Goal: Communication & Community: Share content

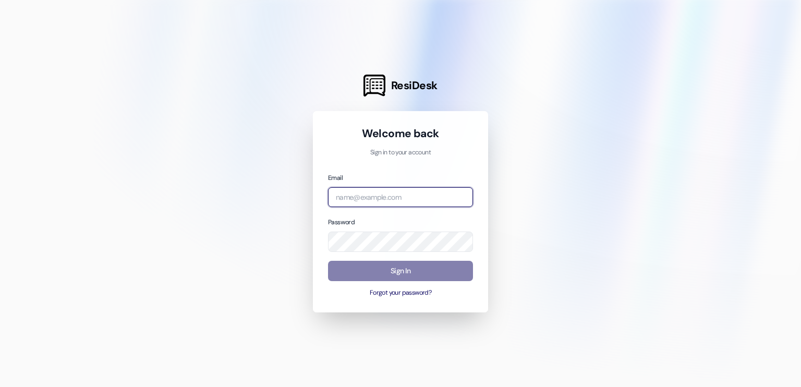
click at [363, 199] on input "email" at bounding box center [400, 197] width 145 height 20
type input "[EMAIL_ADDRESS][DOMAIN_NAME]"
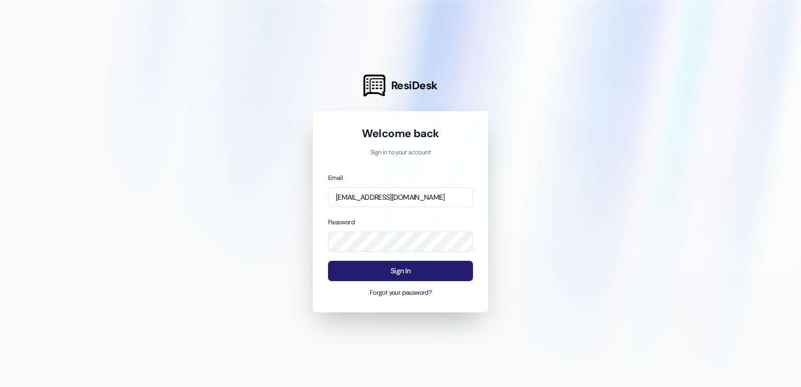
click at [386, 272] on button "Sign In" at bounding box center [400, 271] width 145 height 20
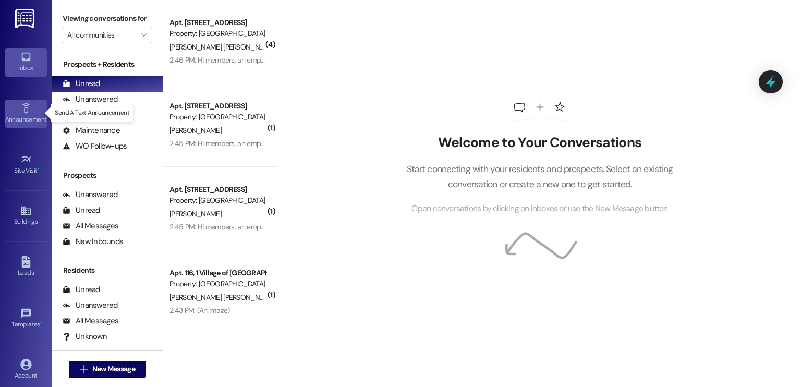
click at [23, 110] on icon at bounding box center [25, 108] width 11 height 11
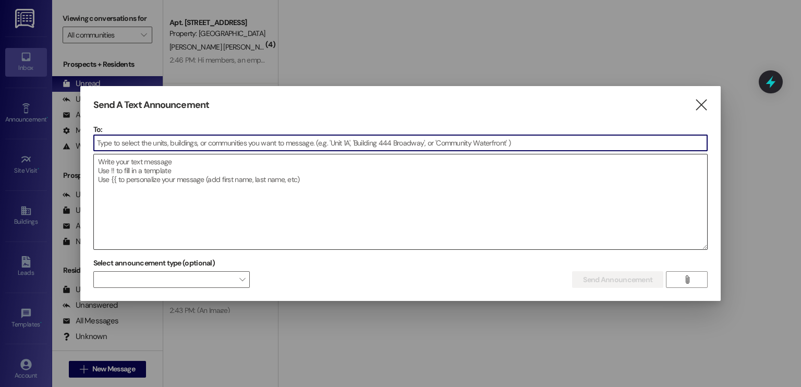
click at [194, 165] on textarea at bounding box center [401, 201] width 614 height 95
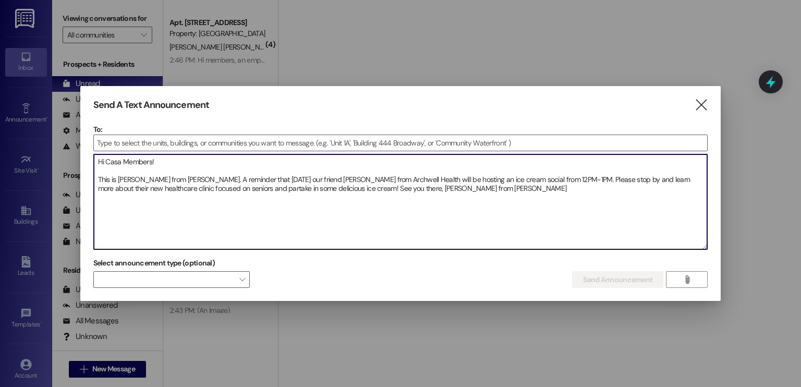
drag, startPoint x: 411, startPoint y: 189, endPoint x: 36, endPoint y: 110, distance: 383.5
click at [36, 110] on div "Send A Text Announcement  To:  Drop image file here Hi Casa Members! This is …" at bounding box center [400, 193] width 801 height 387
type textarea "Hi Casa Members! This is [PERSON_NAME] from [PERSON_NAME]. A reminder that [DAT…"
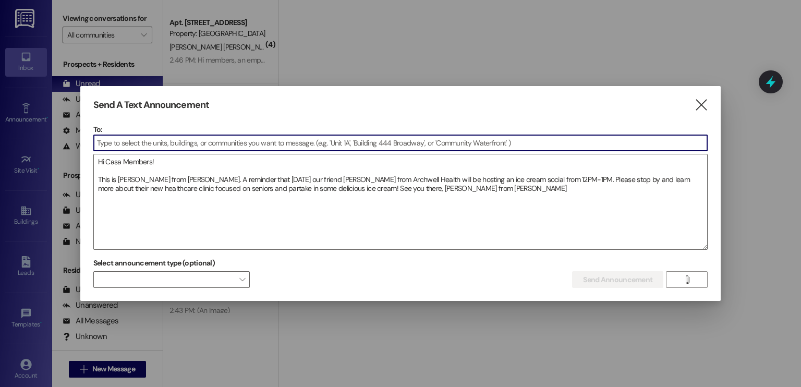
click at [167, 142] on input at bounding box center [401, 143] width 614 height 16
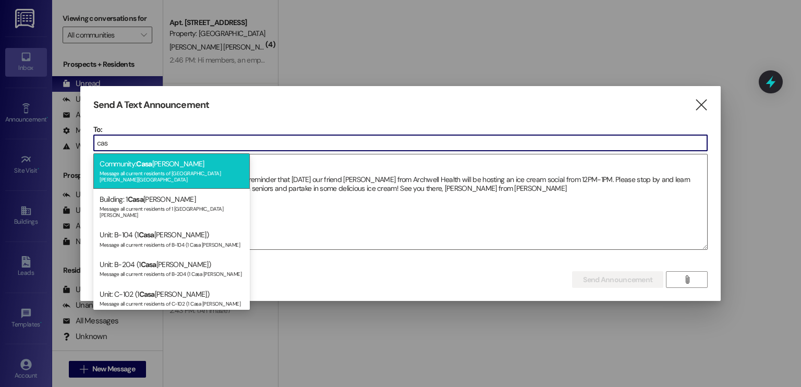
type input "cas"
click at [173, 166] on div "Community: [GEOGRAPHIC_DATA][PERSON_NAME] Message all current residents of [GEO…" at bounding box center [171, 170] width 157 height 35
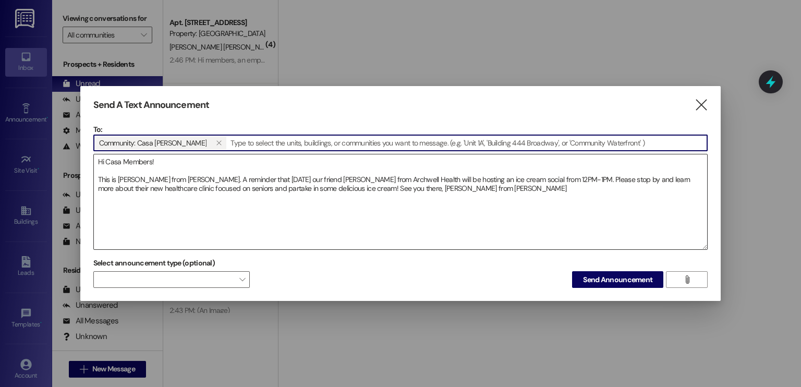
click at [424, 187] on textarea "Hi Casa Members! This is [PERSON_NAME] from [PERSON_NAME]. A reminder that [DAT…" at bounding box center [401, 201] width 614 height 95
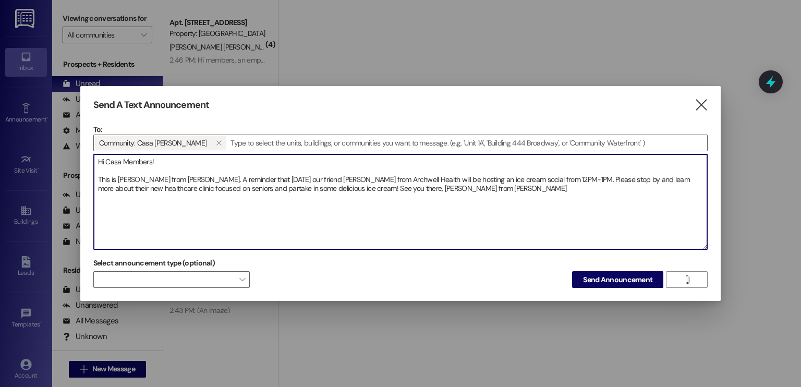
click at [360, 187] on textarea "Hi Casa Members! This is [PERSON_NAME] from [PERSON_NAME]. A reminder that [DAT…" at bounding box center [401, 201] width 614 height 95
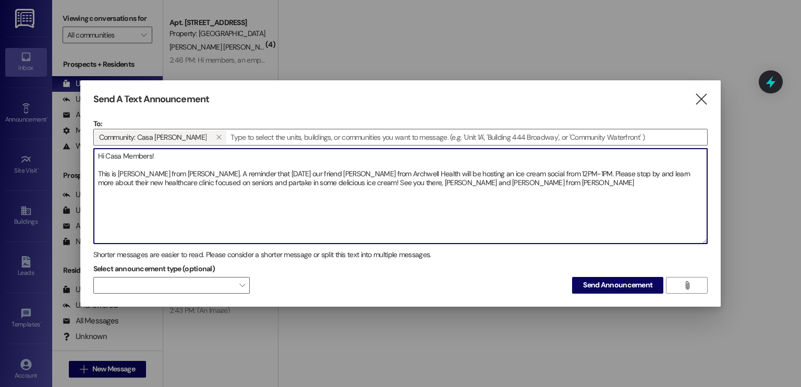
click at [343, 183] on textarea "Hi Casa Members! This is [PERSON_NAME] from [PERSON_NAME]. A reminder that [DAT…" at bounding box center [401, 196] width 614 height 95
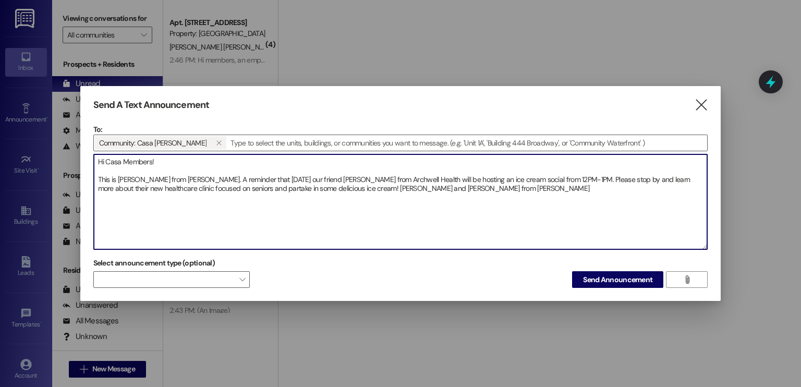
click at [417, 189] on textarea "Hi Casa Members! This is [PERSON_NAME] from [PERSON_NAME]. A reminder that [DAT…" at bounding box center [401, 201] width 614 height 95
drag, startPoint x: 173, startPoint y: 179, endPoint x: 91, endPoint y: 179, distance: 81.9
click at [91, 179] on div "Send A Text Announcement  To: Community: Casa [PERSON_NAME]   Drop image fil…" at bounding box center [400, 194] width 641 height 216
click at [225, 188] on textarea "Hi Casa Members! A reminder that [DATE] our friend [PERSON_NAME] from Archwell …" at bounding box center [401, 201] width 614 height 95
click at [223, 188] on textarea "Hi Casa Members! A reminder that [DATE] our friend [PERSON_NAME] from Archwell …" at bounding box center [401, 201] width 614 height 95
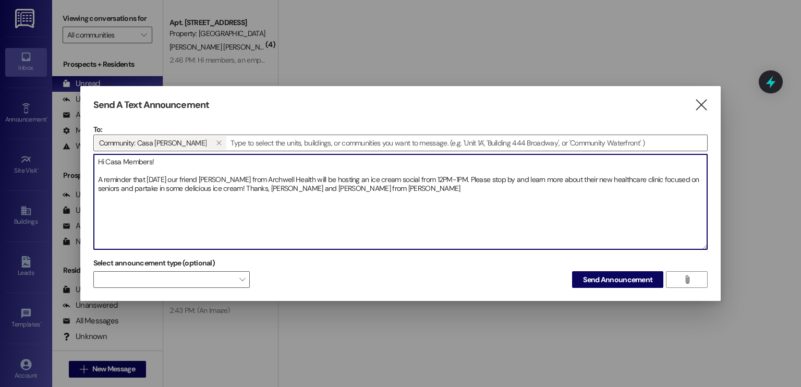
click at [349, 189] on textarea "Hi Casa Members! A reminder that [DATE] our friend [PERSON_NAME] from Archwell …" at bounding box center [401, 201] width 614 height 95
drag, startPoint x: 354, startPoint y: 193, endPoint x: 2, endPoint y: 70, distance: 372.5
click at [2, 70] on div "Send A Text Announcement  To: Community: Casa [PERSON_NAME]   Drop image fil…" at bounding box center [400, 193] width 801 height 387
type textarea "Hi Casa Members! A reminder that [DATE] our friend [PERSON_NAME] from Archwell …"
click at [597, 277] on span "Send Announcement" at bounding box center [617, 279] width 69 height 11
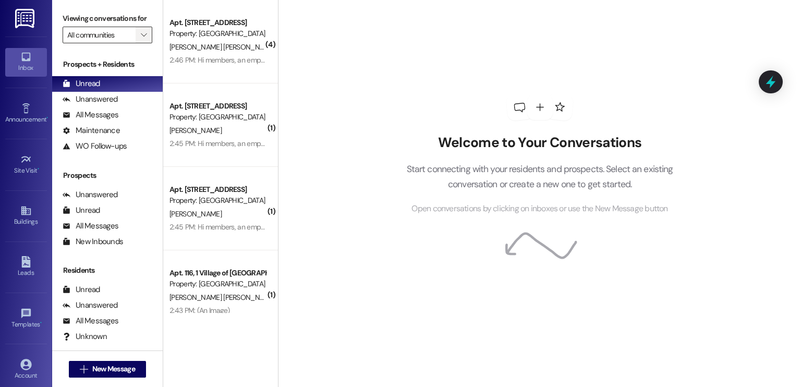
click at [141, 33] on icon "" at bounding box center [144, 35] width 6 height 8
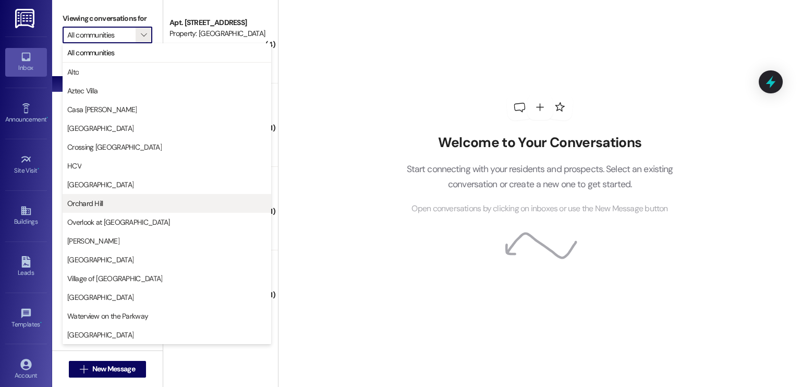
click at [94, 206] on span "Orchard Hill" at bounding box center [85, 203] width 36 height 10
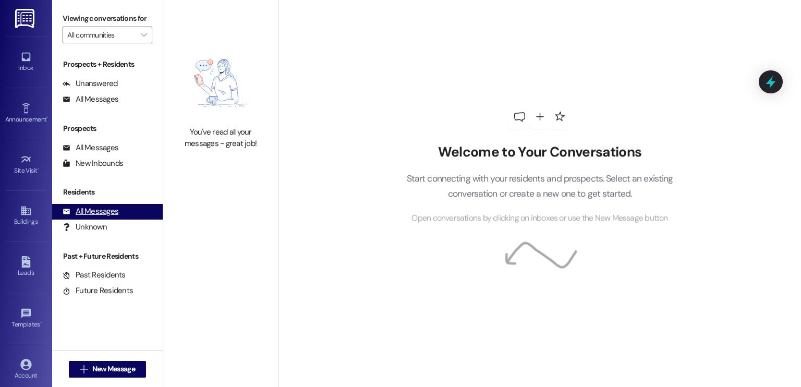
type input "Orchard Hill"
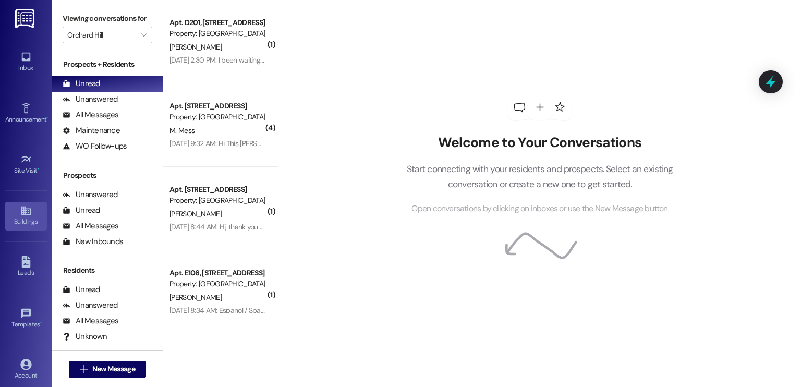
click at [25, 214] on icon at bounding box center [25, 211] width 9 height 9
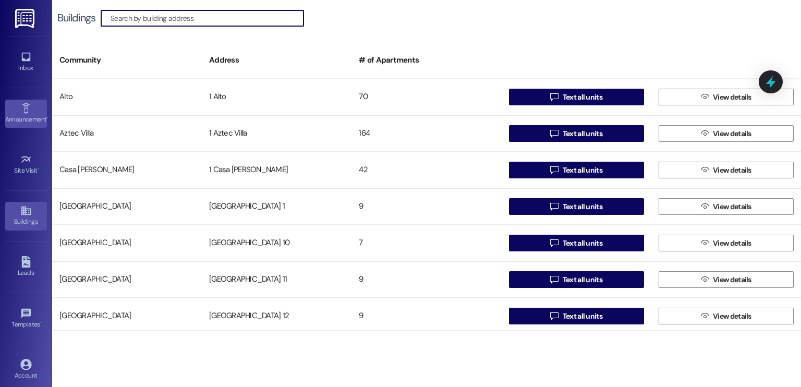
click at [25, 105] on icon at bounding box center [25, 108] width 7 height 10
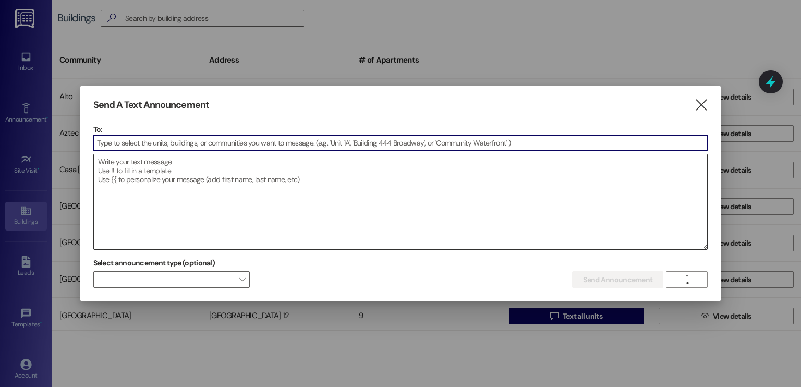
click at [141, 164] on textarea at bounding box center [401, 201] width 614 height 95
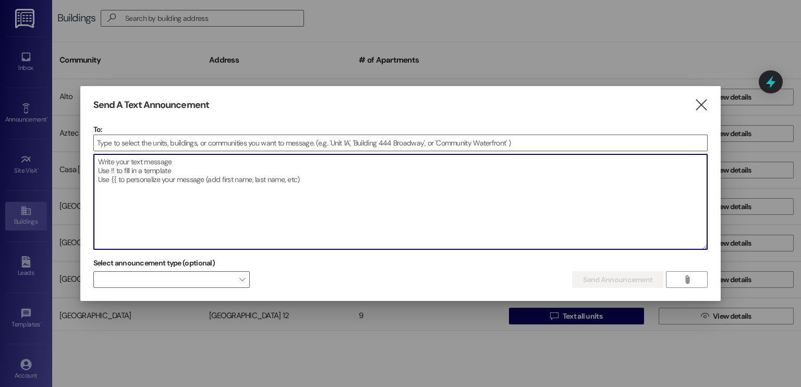
paste textarea "Hi Casa Members! A reminder that [DATE] our friend [PERSON_NAME] from Archwell …"
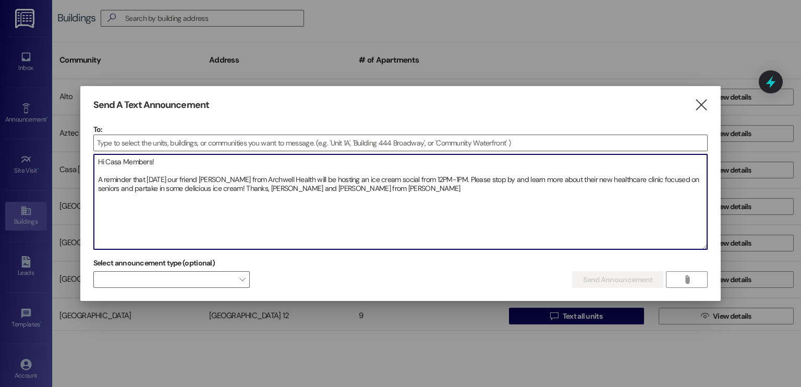
click at [121, 160] on textarea "Hi Casa Members! A reminder that [DATE] our friend [PERSON_NAME] from Archwell …" at bounding box center [401, 201] width 614 height 95
click at [417, 180] on textarea "Hi Orchard Hill Members! A reminder that [DATE] our friend [PERSON_NAME] from A…" at bounding box center [401, 201] width 614 height 95
click at [441, 179] on textarea "Hi Orchard Hill Members! A reminder that [DATE] our friend [PERSON_NAME] from A…" at bounding box center [401, 201] width 614 height 95
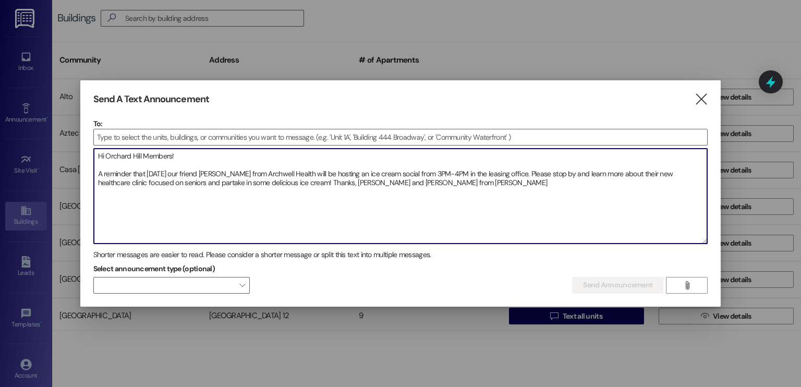
drag, startPoint x: 410, startPoint y: 184, endPoint x: 307, endPoint y: 185, distance: 103.3
click at [307, 185] on textarea "Hi Orchard Hill Members! A reminder that [DATE] our friend [PERSON_NAME] from A…" at bounding box center [401, 196] width 614 height 95
click at [220, 174] on textarea "Hi Orchard Hill Members! A reminder that [DATE] our friend [PERSON_NAME] from A…" at bounding box center [401, 196] width 614 height 95
click at [193, 182] on textarea "Hi Orchard Hill Members! A reminder that [DATE] our friend [PERSON_NAME] from A…" at bounding box center [401, 196] width 614 height 95
drag, startPoint x: 417, startPoint y: 184, endPoint x: 325, endPoint y: 183, distance: 91.8
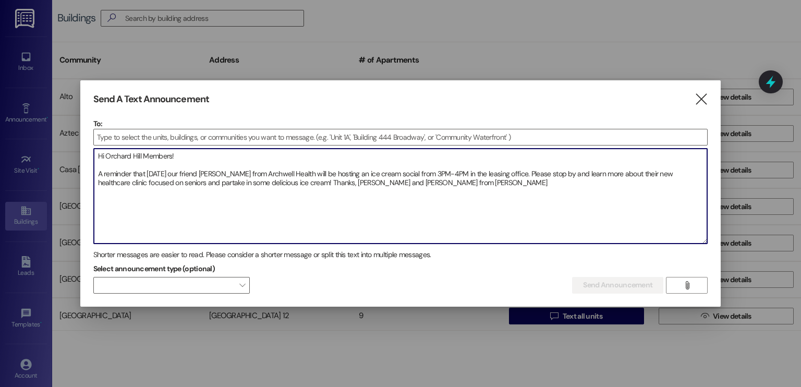
click at [325, 183] on textarea "Hi Orchard Hill Members! A reminder that [DATE] our friend [PERSON_NAME] from A…" at bounding box center [401, 196] width 614 height 95
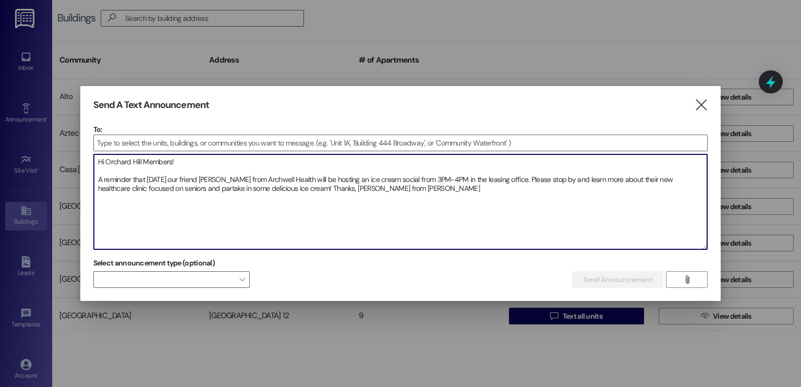
click at [369, 191] on textarea "Hi Orchard Hill Members! A reminder that [DATE] our friend [PERSON_NAME] from A…" at bounding box center [401, 201] width 614 height 95
type textarea "Hi Orchard Hill Members! A reminder that [DATE] our friend [PERSON_NAME] from A…"
click at [404, 143] on input at bounding box center [401, 143] width 614 height 16
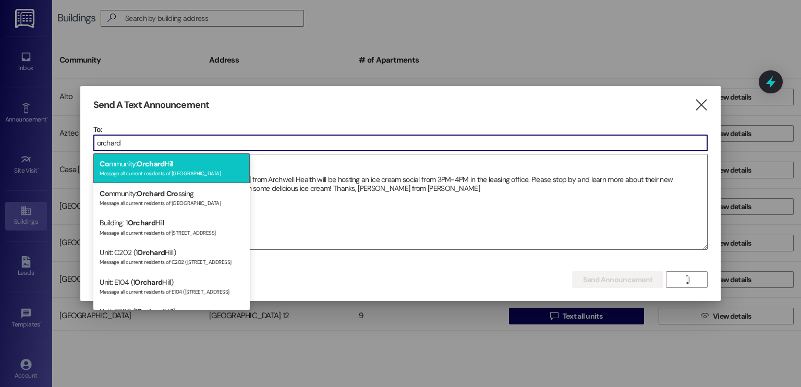
type input "orchard"
click at [185, 162] on div "Co mmunity: [GEOGRAPHIC_DATA] Message all current residents of [GEOGRAPHIC_DATA]" at bounding box center [171, 168] width 157 height 30
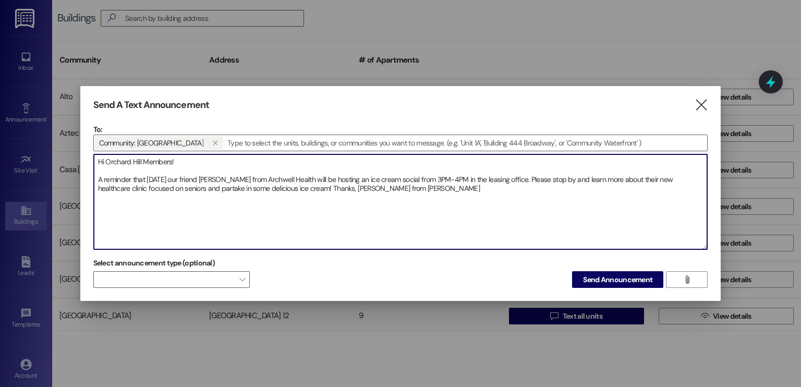
click at [368, 185] on textarea "Hi Orchard Hill Members! A reminder that [DATE] our friend [PERSON_NAME] from A…" at bounding box center [401, 201] width 614 height 95
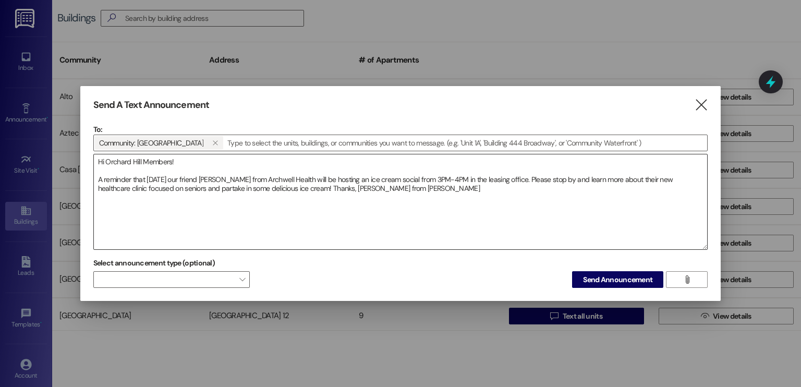
drag, startPoint x: 616, startPoint y: 281, endPoint x: 632, endPoint y: 167, distance: 114.9
click at [632, 167] on div "To: Community: Orchard Hill   Drop image file here Hi Orchard Hill Members! A…" at bounding box center [400, 206] width 615 height 164
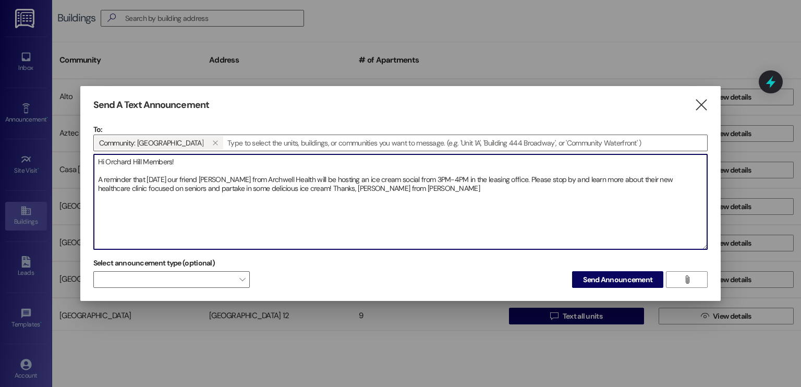
click at [644, 181] on textarea "Hi Orchard Hill Members! A reminder that [DATE] our friend [PERSON_NAME] from A…" at bounding box center [401, 201] width 614 height 95
click at [148, 188] on textarea "Hi Orchard Hill Members! A reminder that [DATE] our friend [PERSON_NAME] from A…" at bounding box center [401, 201] width 614 height 95
type textarea "Hi Orchard Hill Members! A reminder that [DATE] our friend [PERSON_NAME] from A…"
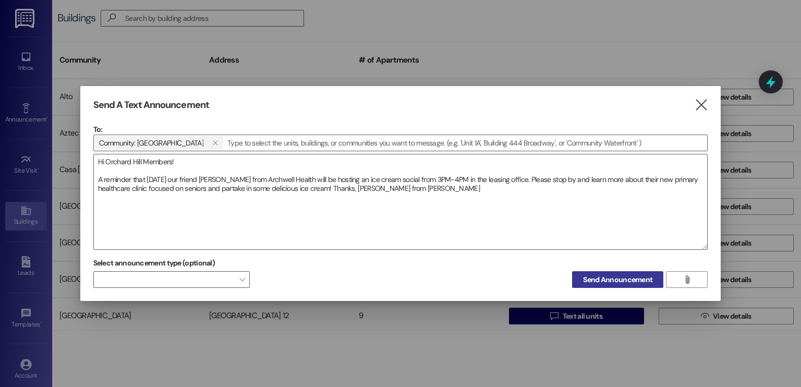
click at [610, 277] on span "Send Announcement" at bounding box center [617, 279] width 69 height 11
